Goal: Task Accomplishment & Management: Manage account settings

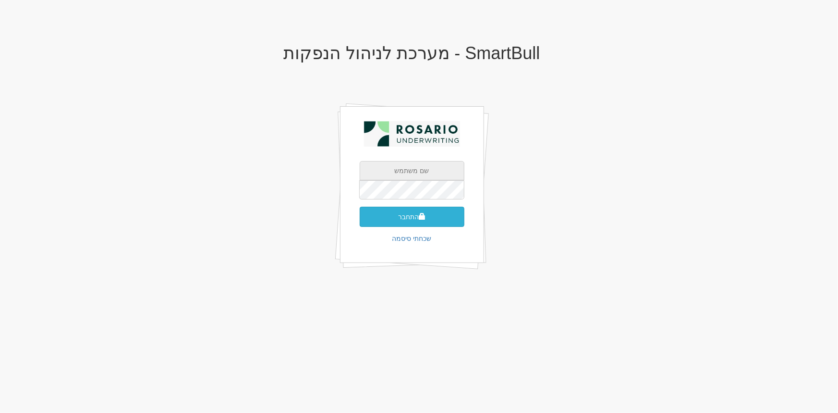
type input "[PERSON_NAME][EMAIL_ADDRESS][DOMAIN_NAME]"
click at [420, 208] on button "התחבר" at bounding box center [412, 217] width 105 height 20
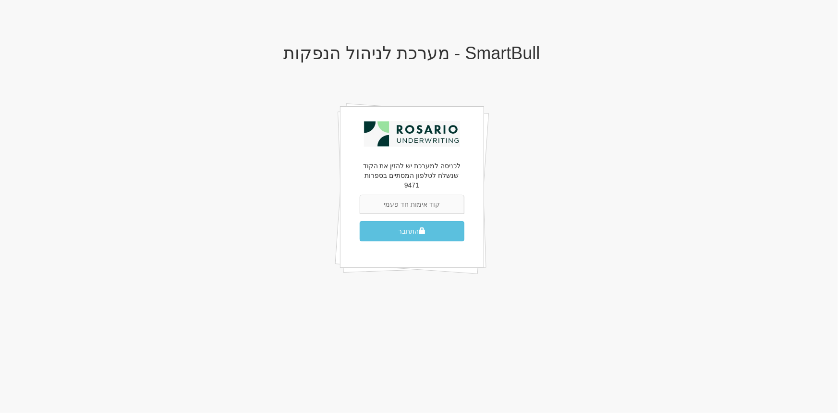
click at [420, 195] on input "text" at bounding box center [412, 204] width 105 height 19
type input "997377"
click at [360, 221] on button "התחבר" at bounding box center [412, 231] width 105 height 20
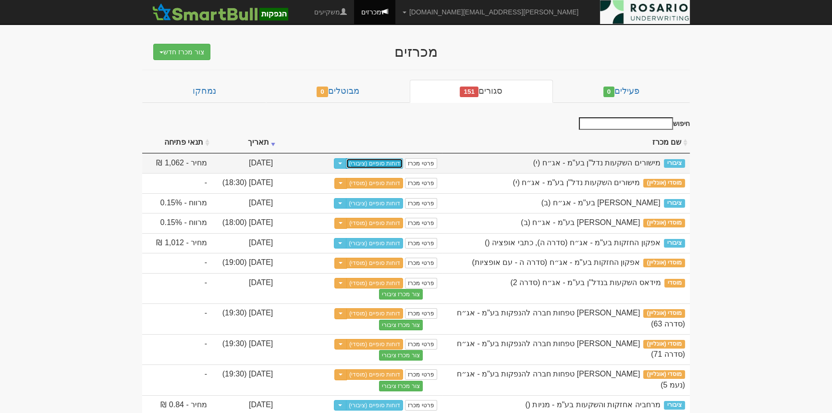
click at [376, 164] on link "דוחות סופיים (ציבורי)" at bounding box center [374, 163] width 57 height 11
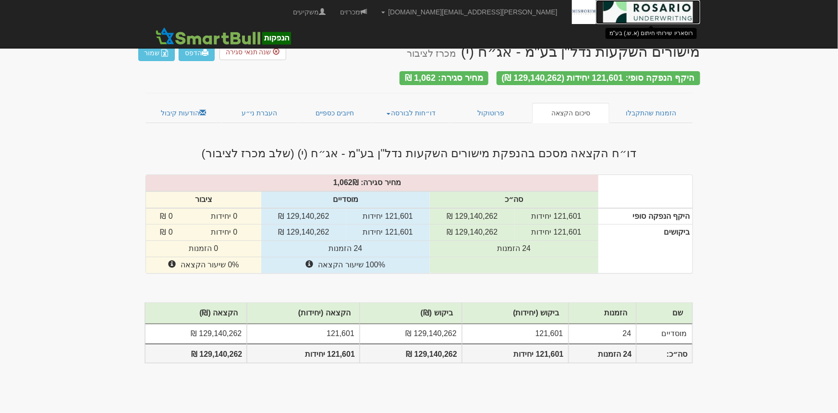
click at [615, 17] on img at bounding box center [648, 12] width 90 height 24
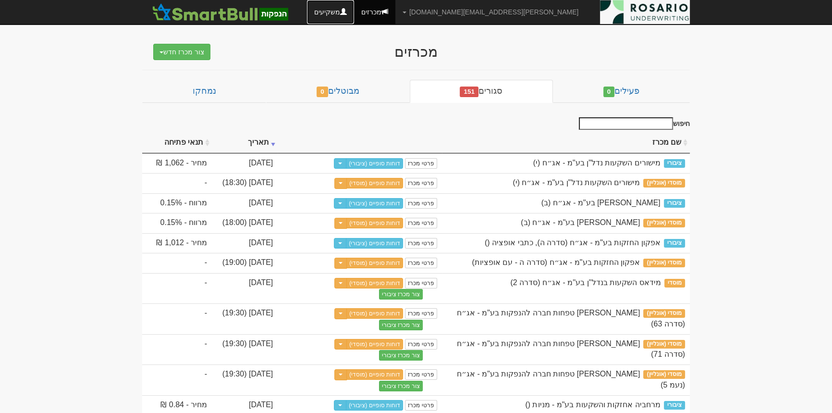
click at [354, 18] on link "משקיעים" at bounding box center [330, 12] width 47 height 24
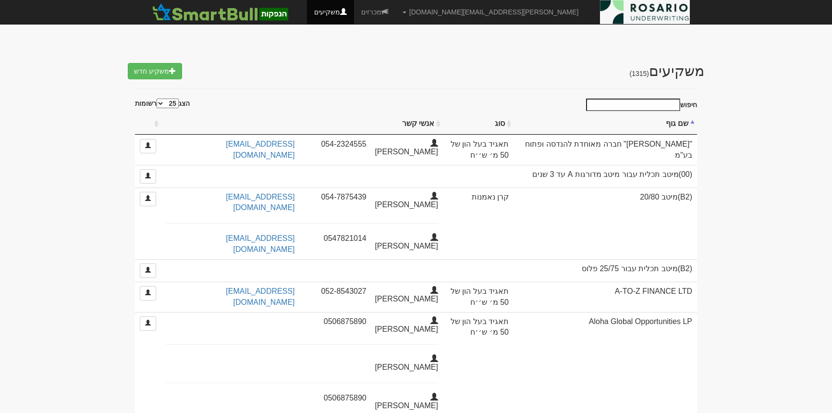
select select "25"
click at [642, 105] on input "חיפוש" at bounding box center [633, 104] width 94 height 12
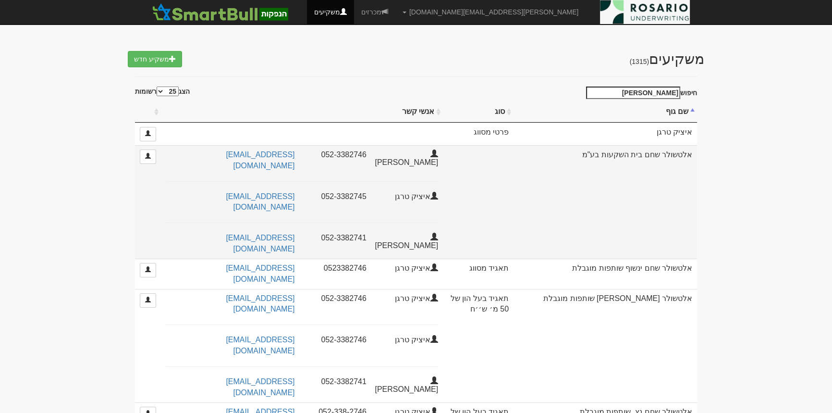
scroll to position [19, 0]
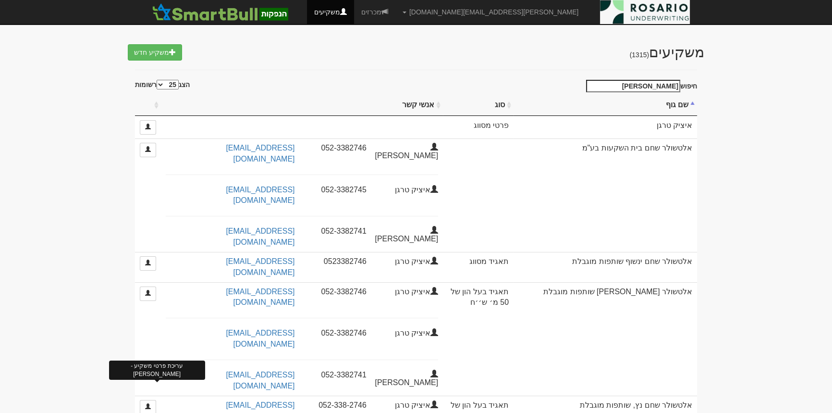
type input "טרגן"
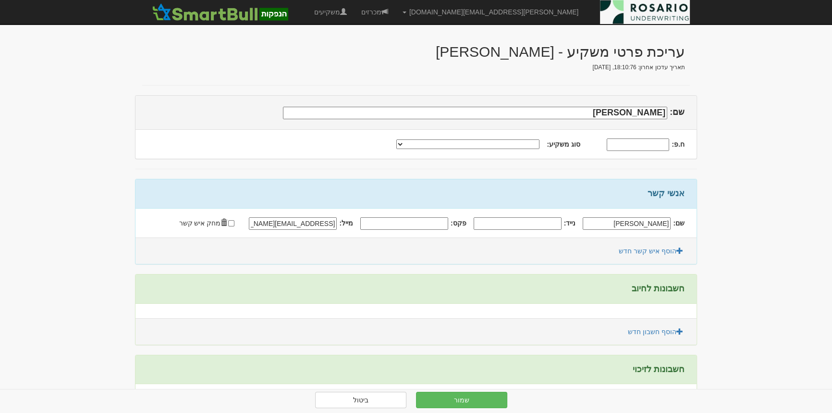
scroll to position [57, 0]
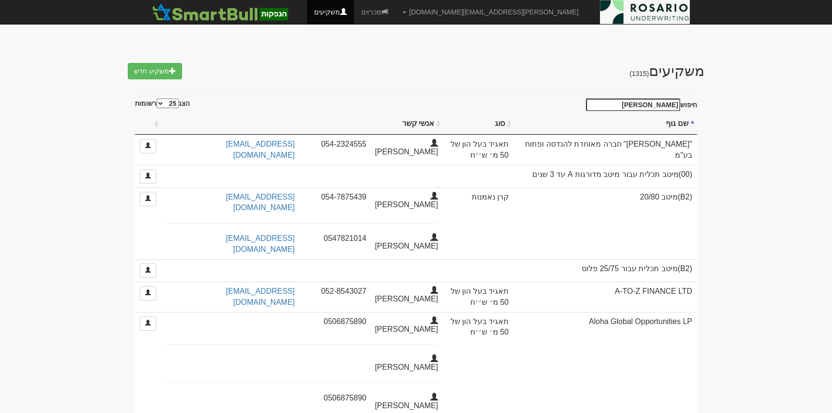
select select "25"
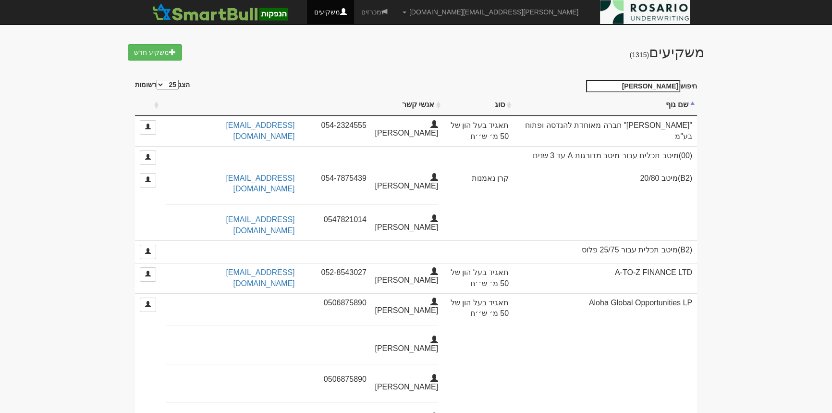
click at [640, 88] on input "[PERSON_NAME]" at bounding box center [633, 86] width 94 height 12
click at [640, 88] on input "טרגן" at bounding box center [633, 86] width 94 height 12
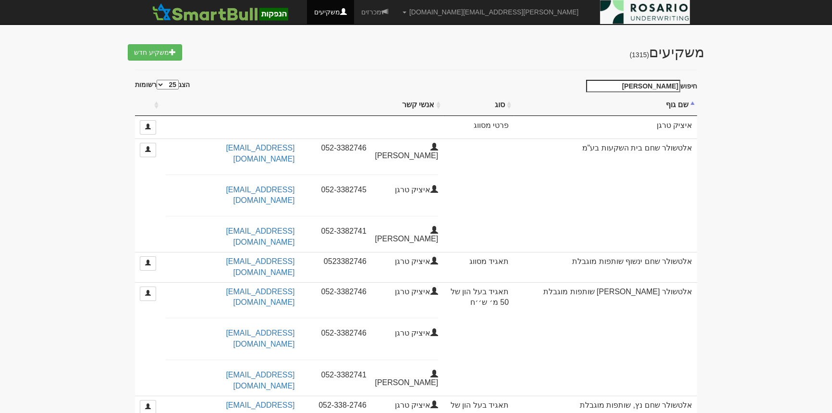
click at [653, 80] on input "טרגן" at bounding box center [633, 86] width 94 height 12
paste input "יצחק"
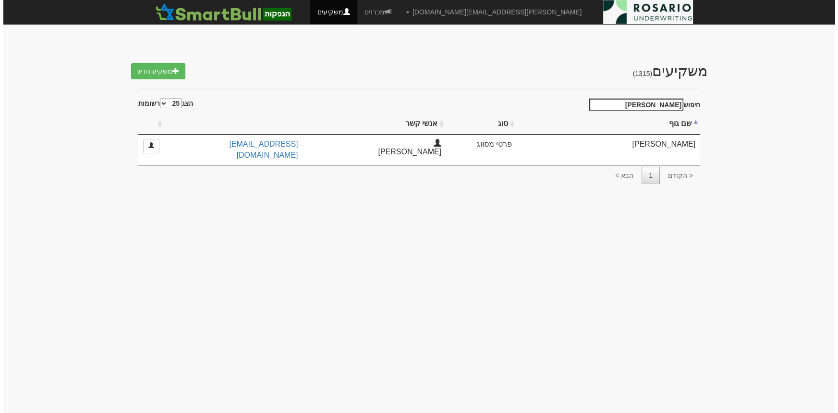
scroll to position [0, 0]
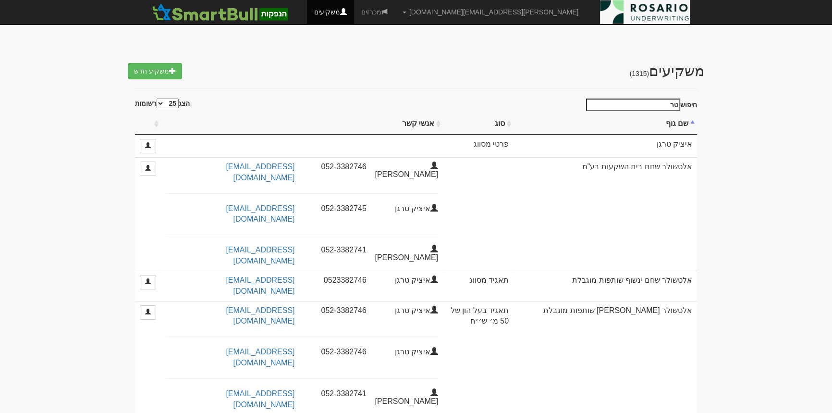
type input "ט"
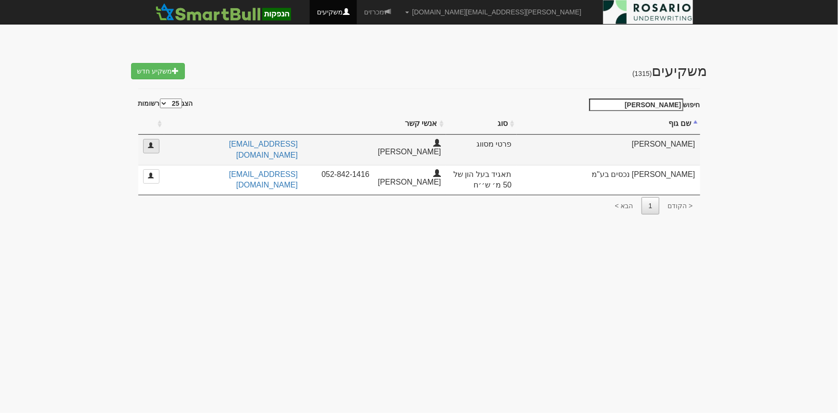
type input "יצחק"
click at [149, 144] on span at bounding box center [151, 145] width 6 height 6
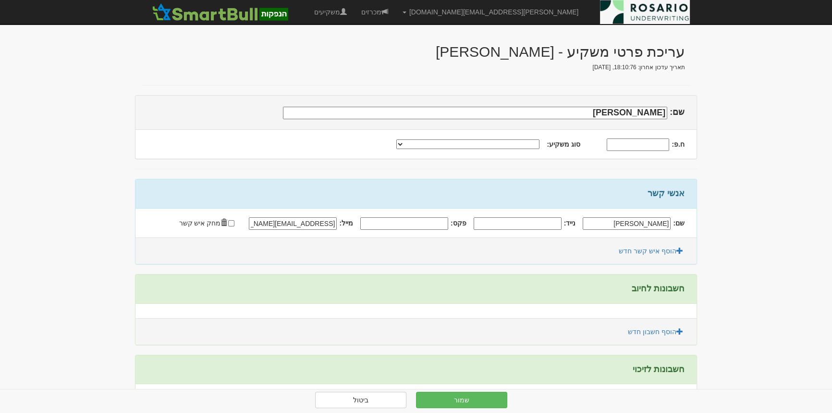
scroll to position [57, 0]
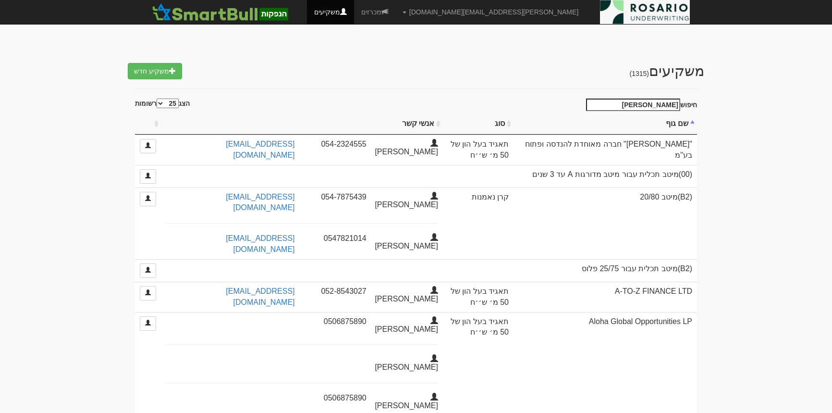
select select "25"
click at [640, 115] on th "שם גוף" at bounding box center [606, 123] width 184 height 21
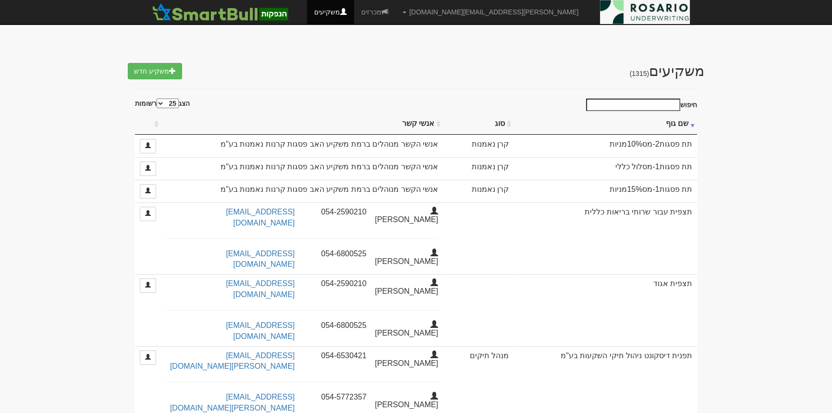
click at [653, 98] on input "חיפוש" at bounding box center [633, 104] width 94 height 12
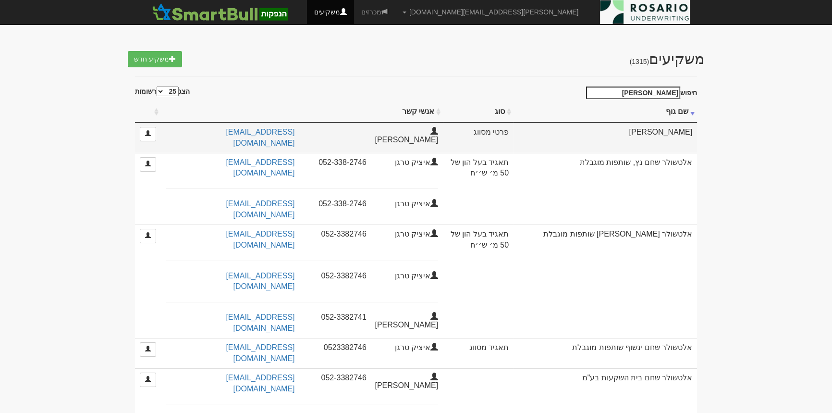
scroll to position [19, 0]
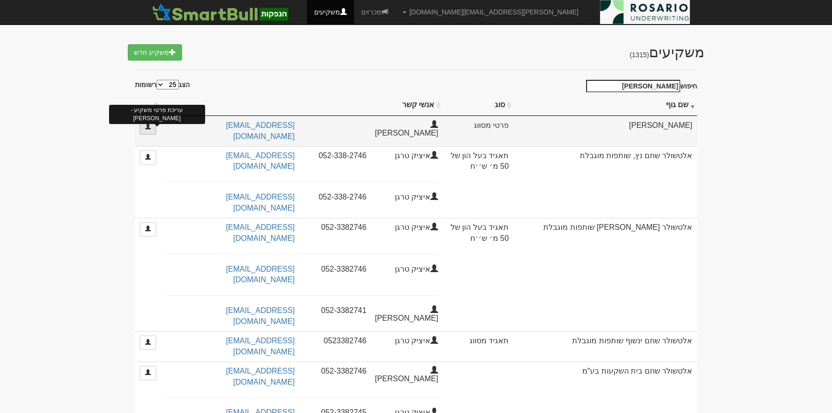
type input "טרגן"
click at [153, 125] on link at bounding box center [148, 127] width 16 height 14
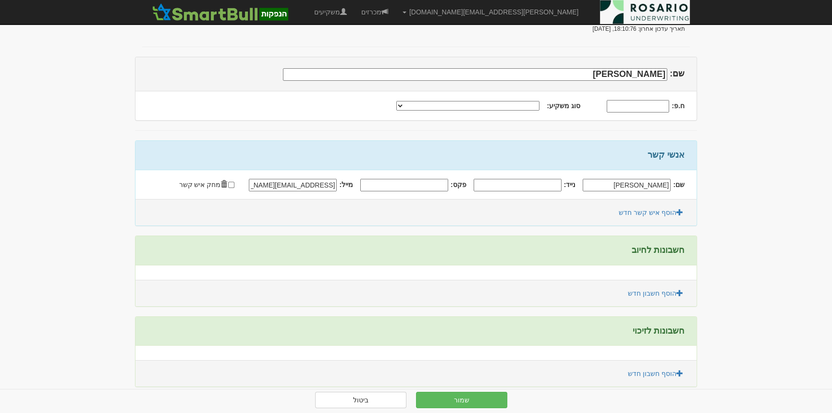
scroll to position [57, 0]
